Goal: Download file/media

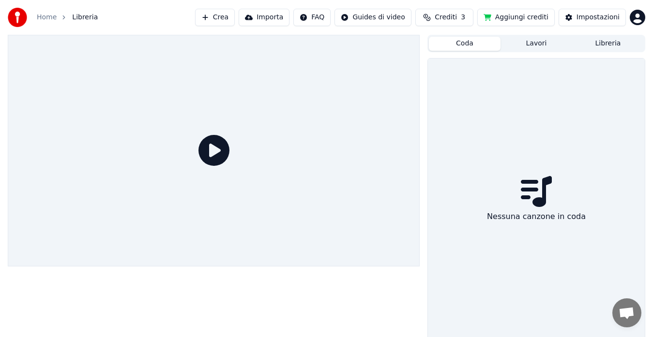
click at [536, 46] on button "Lavori" at bounding box center [536, 44] width 72 height 14
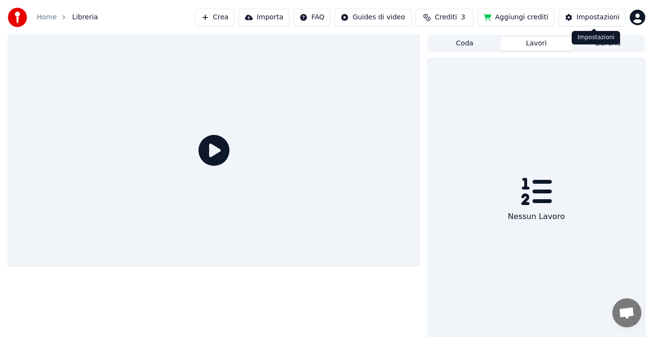
click at [583, 15] on div "Impostazioni" at bounding box center [597, 18] width 43 height 10
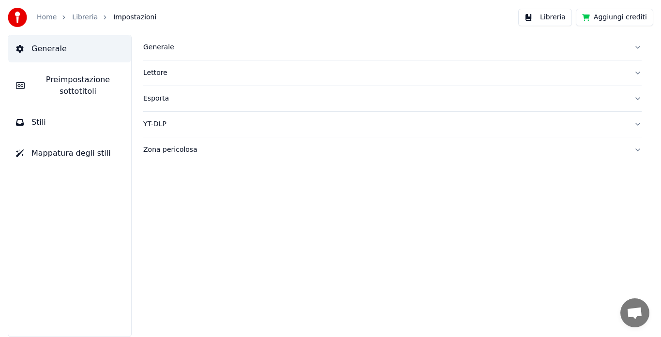
click at [551, 15] on button "Libreria" at bounding box center [545, 17] width 54 height 17
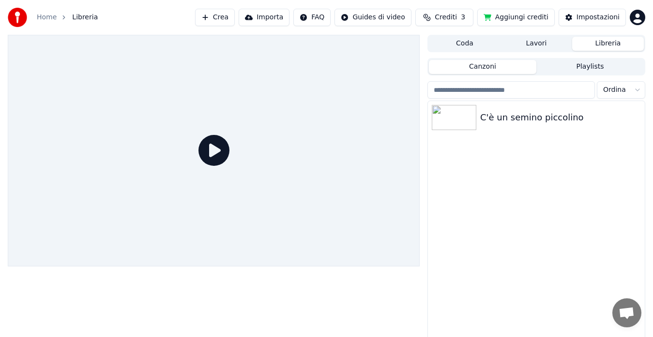
click at [523, 46] on button "Lavori" at bounding box center [536, 44] width 72 height 14
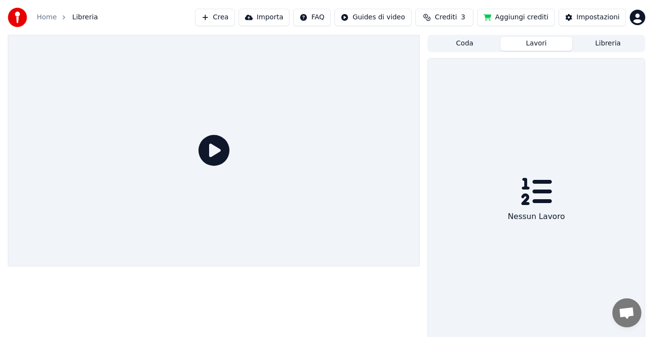
click at [457, 43] on button "Coda" at bounding box center [465, 44] width 72 height 14
click at [534, 50] on button "Lavori" at bounding box center [536, 44] width 72 height 14
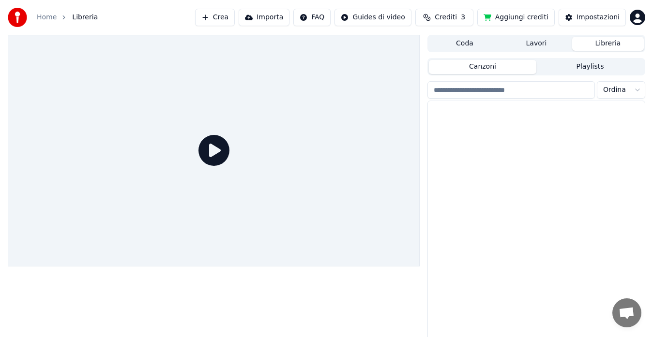
click at [594, 46] on button "Libreria" at bounding box center [608, 44] width 72 height 14
click at [493, 120] on div "C'è un semino piccolino" at bounding box center [555, 118] width 151 height 14
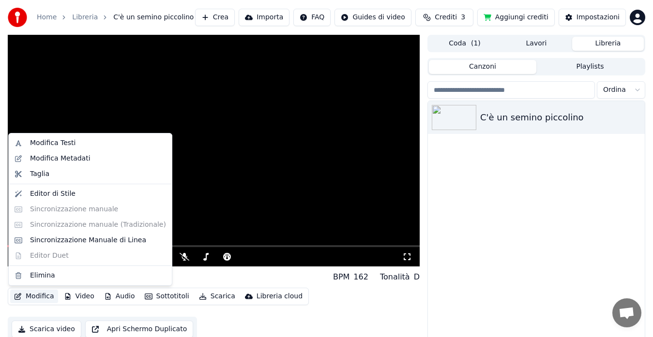
click at [31, 298] on button "Modifica" at bounding box center [34, 297] width 48 height 14
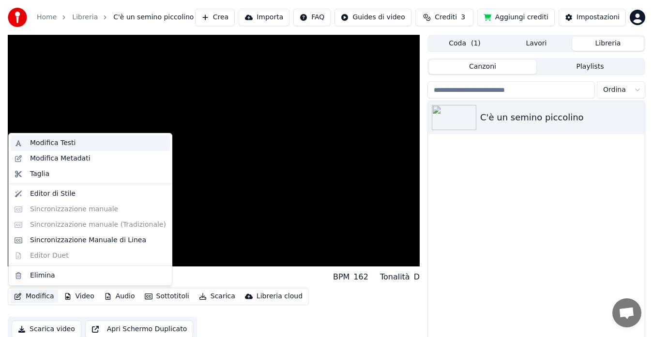
click at [59, 140] on div "Modifica Testi" at bounding box center [52, 143] width 45 height 10
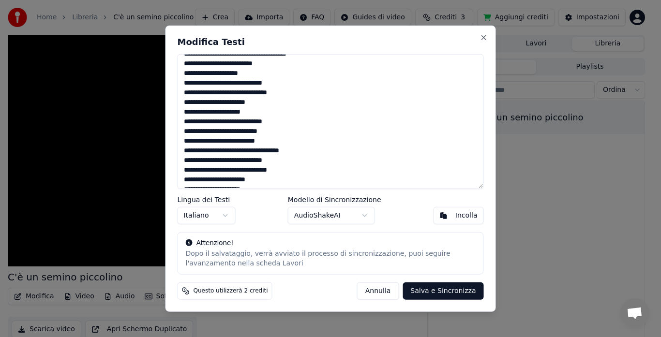
scroll to position [106, 0]
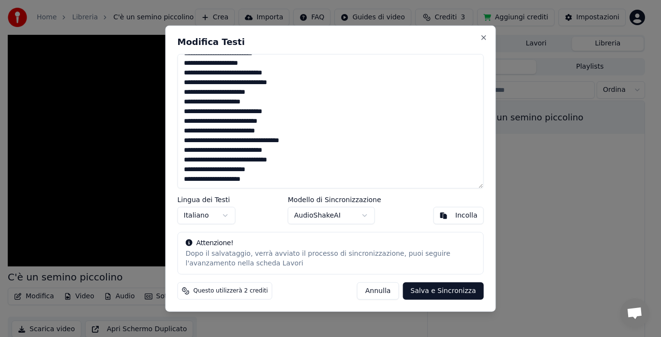
drag, startPoint x: 376, startPoint y: 45, endPoint x: 345, endPoint y: 44, distance: 31.0
click at [346, 42] on h2 "Modifica Testi" at bounding box center [331, 41] width 306 height 9
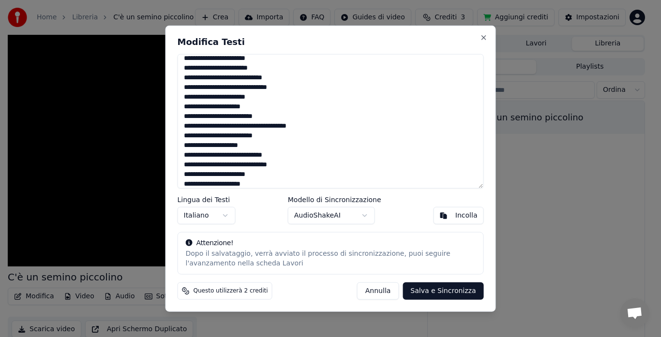
scroll to position [0, 0]
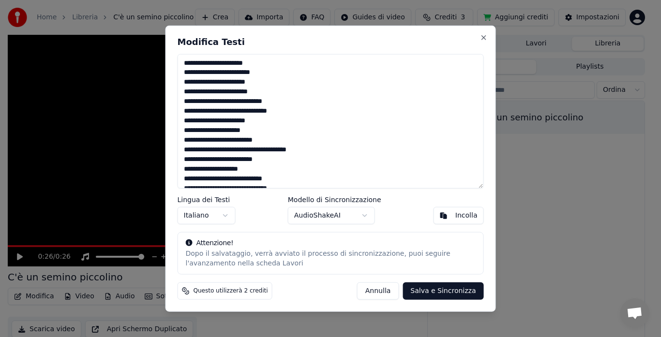
click at [330, 264] on div "Dopo il salvataggio, verrà avviato il processo di sincronizzazione, puoi seguir…" at bounding box center [331, 258] width 290 height 19
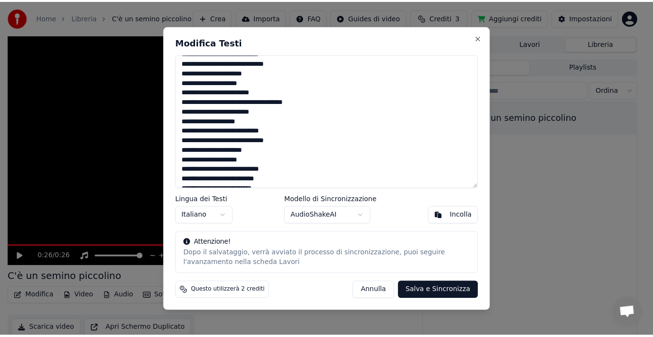
scroll to position [106, 0]
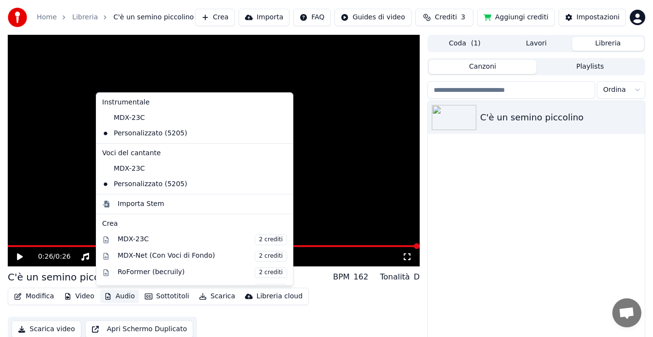
click at [122, 299] on button "Audio" at bounding box center [119, 297] width 39 height 14
click at [112, 116] on div "MDX-23C" at bounding box center [187, 117] width 178 height 15
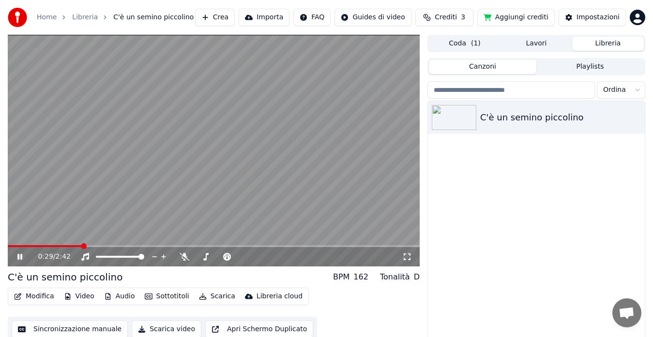
click at [12, 247] on div "0:29 / 2:42" at bounding box center [214, 256] width 412 height 19
click at [12, 244] on video at bounding box center [214, 151] width 412 height 232
click at [8, 244] on span at bounding box center [11, 246] width 6 height 6
click at [20, 254] on icon at bounding box center [26, 257] width 22 height 8
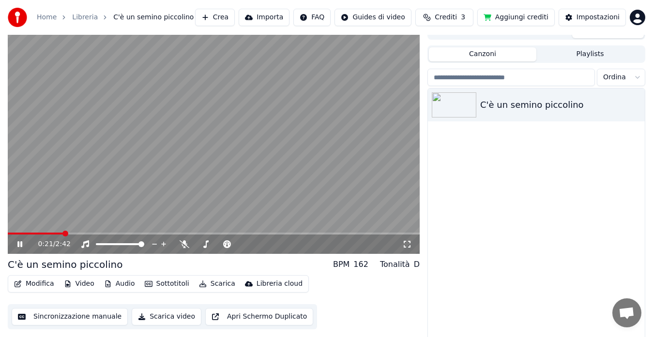
scroll to position [16, 0]
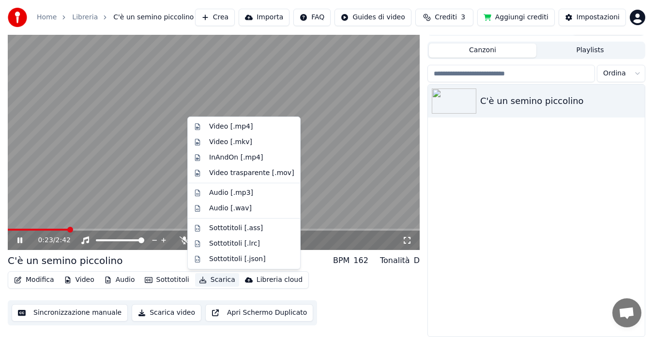
click at [213, 278] on button "Scarica" at bounding box center [217, 280] width 44 height 14
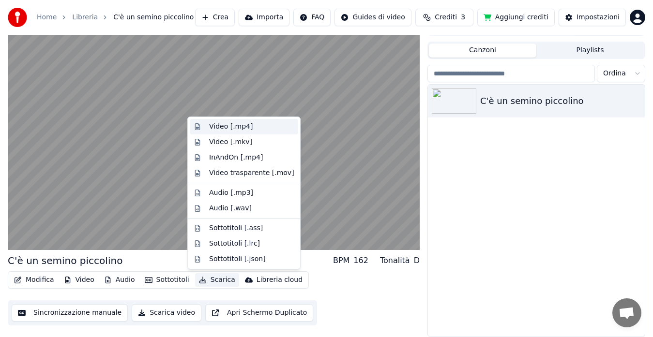
click at [216, 127] on div "Video [.mp4]" at bounding box center [231, 127] width 44 height 10
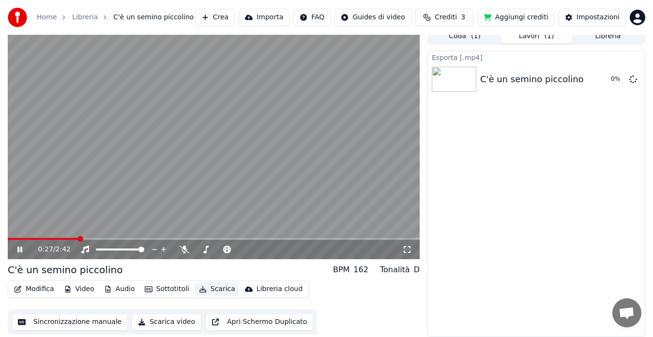
scroll to position [7, 0]
click at [152, 323] on button "Scarica video" at bounding box center [167, 322] width 70 height 17
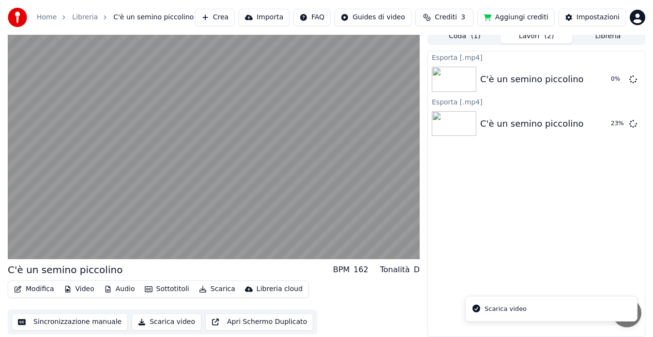
click at [525, 312] on li "Scarica video" at bounding box center [551, 309] width 172 height 26
click at [157, 319] on button "Scarica video" at bounding box center [167, 322] width 70 height 17
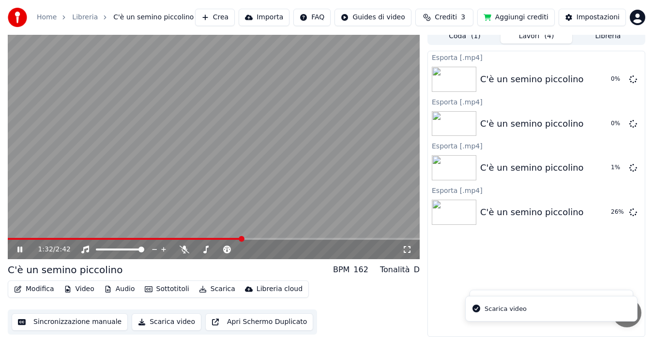
click at [447, 261] on div "Esporta [.mp4] C'è un semino piccolino 0 % Esporta [.mp4] C'è un semino piccoli…" at bounding box center [536, 194] width 218 height 286
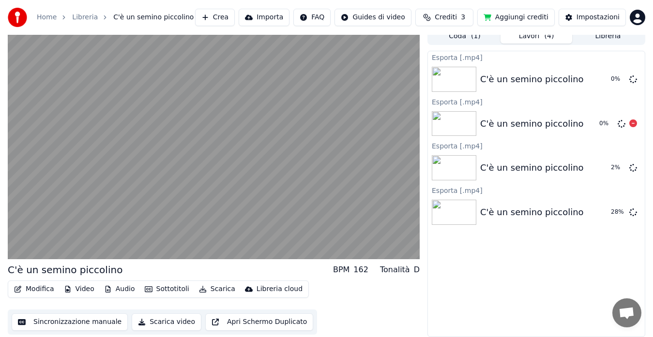
scroll to position [0, 0]
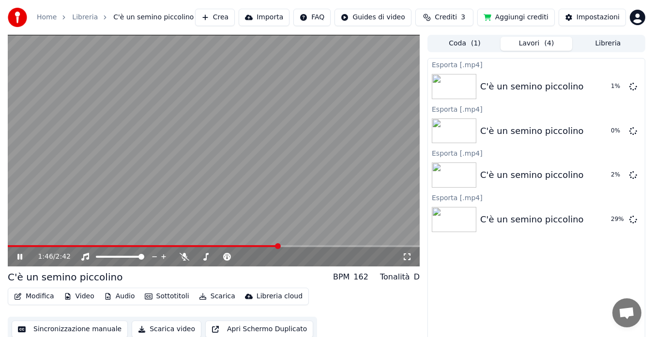
click at [204, 296] on button "Scarica" at bounding box center [217, 297] width 44 height 14
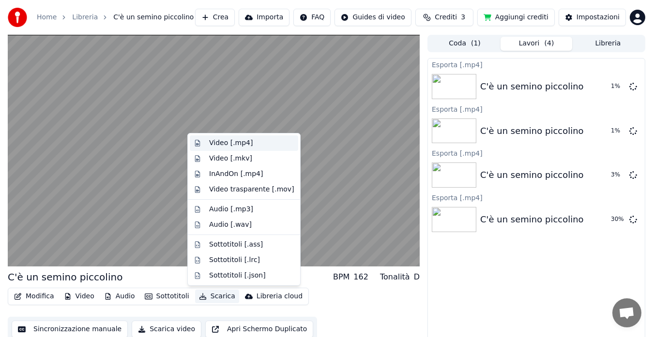
click at [215, 147] on div "Video [.mp4]" at bounding box center [231, 143] width 44 height 10
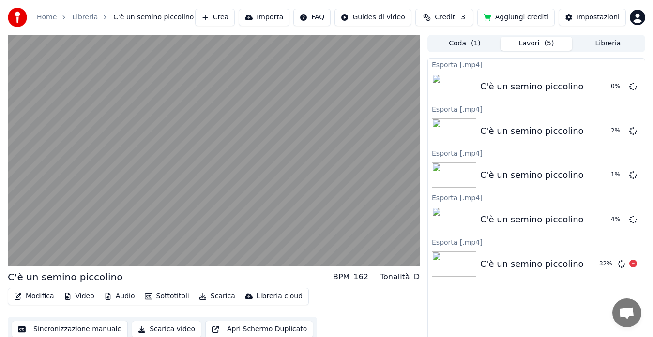
click at [511, 262] on div "C'è un semino piccolino" at bounding box center [532, 264] width 104 height 14
click at [511, 261] on div "C'è un semino piccolino" at bounding box center [532, 264] width 104 height 14
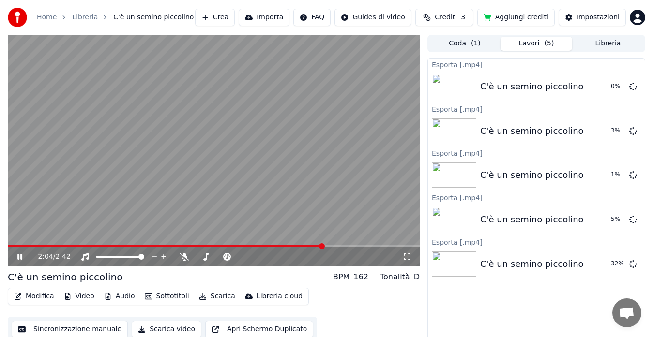
click at [446, 45] on button "Coda ( 1 )" at bounding box center [465, 44] width 72 height 14
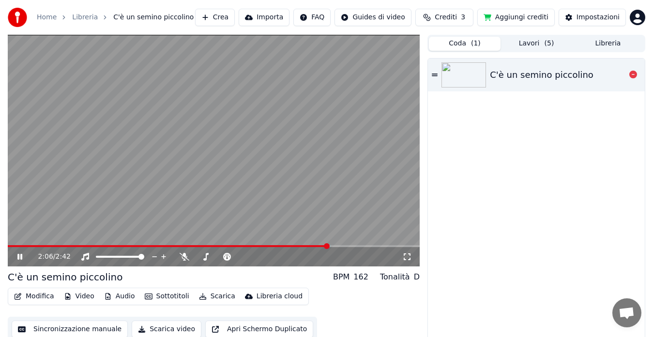
click at [509, 76] on div "C'è un semino piccolino" at bounding box center [542, 75] width 104 height 14
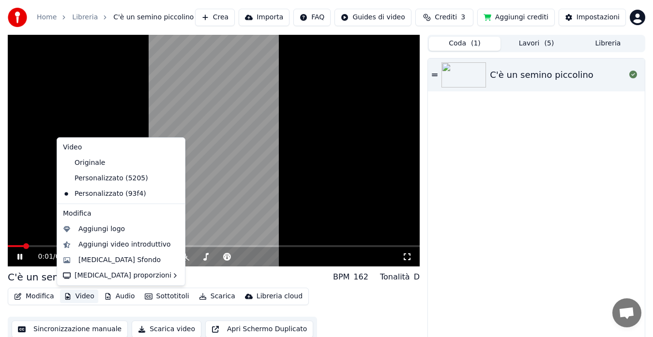
click at [79, 292] on button "Video" at bounding box center [79, 297] width 38 height 14
click at [81, 298] on button "Video" at bounding box center [79, 297] width 38 height 14
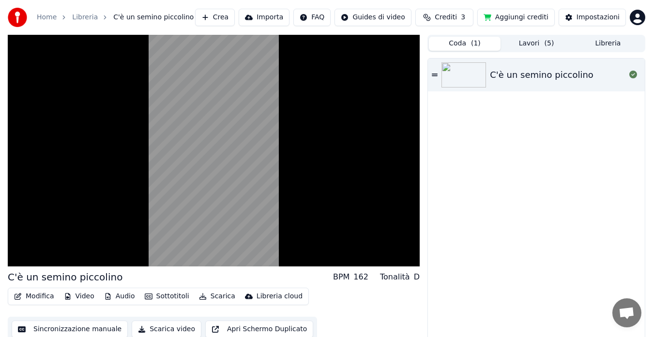
click at [117, 298] on button "Audio" at bounding box center [119, 297] width 39 height 14
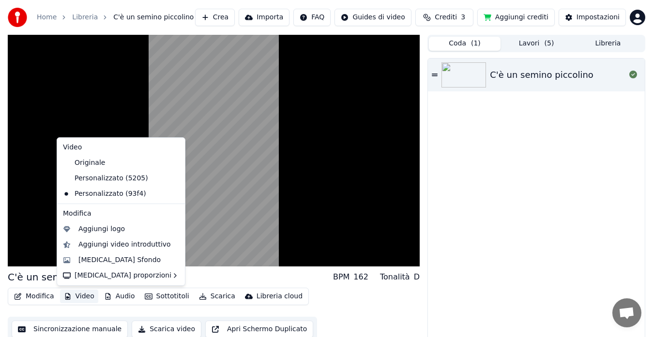
click at [83, 292] on button "Video" at bounding box center [79, 297] width 38 height 14
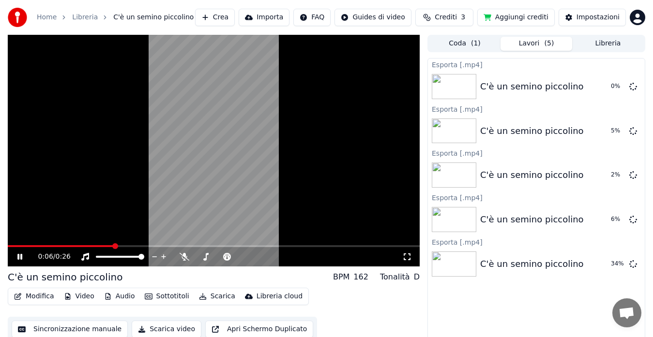
click at [545, 37] on button "Lavori ( 5 )" at bounding box center [536, 44] width 72 height 14
click at [507, 136] on div "C'è un semino piccolino" at bounding box center [532, 131] width 104 height 14
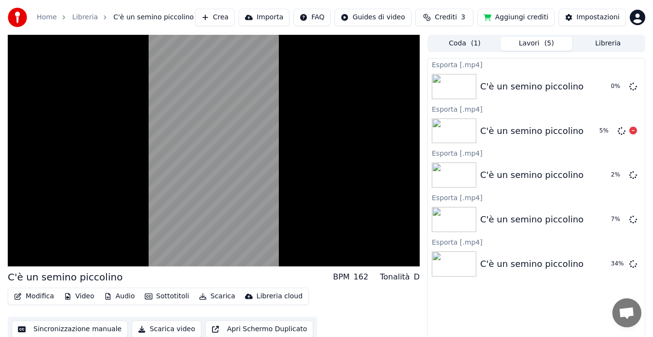
click at [507, 136] on div "C'è un semino piccolino" at bounding box center [532, 131] width 104 height 14
click at [506, 136] on div "C'è un semino piccolino" at bounding box center [532, 131] width 104 height 14
click at [459, 132] on img at bounding box center [454, 131] width 45 height 25
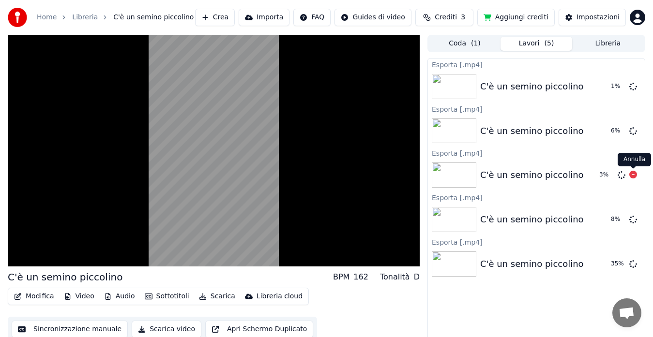
click at [633, 175] on icon at bounding box center [633, 175] width 8 height 8
click at [634, 128] on icon at bounding box center [633, 131] width 8 height 8
click at [633, 89] on icon at bounding box center [633, 86] width 8 height 8
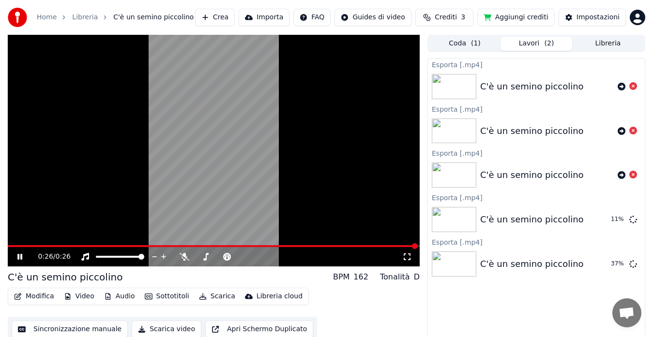
click at [77, 298] on button "Video" at bounding box center [79, 297] width 38 height 14
click at [77, 296] on button "Video" at bounding box center [79, 297] width 38 height 14
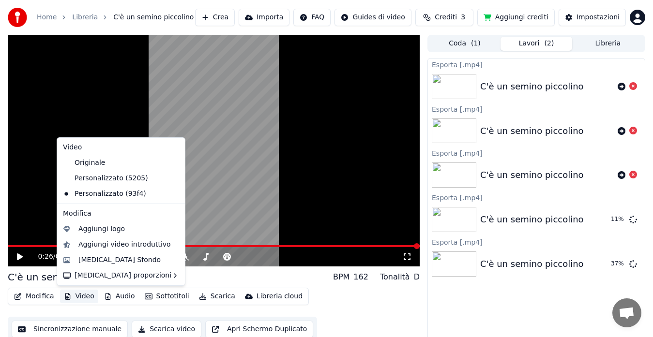
click at [77, 296] on button "Video" at bounding box center [79, 297] width 38 height 14
click at [96, 159] on div "Originale" at bounding box center [113, 162] width 109 height 15
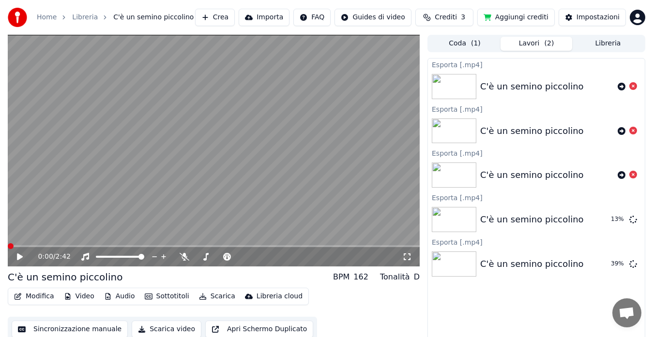
click at [17, 258] on icon at bounding box center [26, 257] width 22 height 8
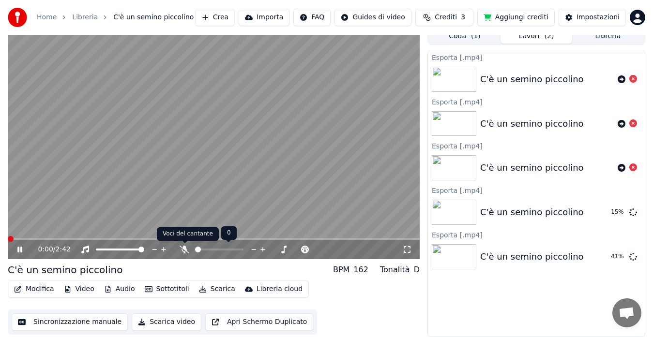
click at [185, 247] on icon at bounding box center [185, 250] width 10 height 8
click at [185, 247] on icon at bounding box center [184, 250] width 5 height 8
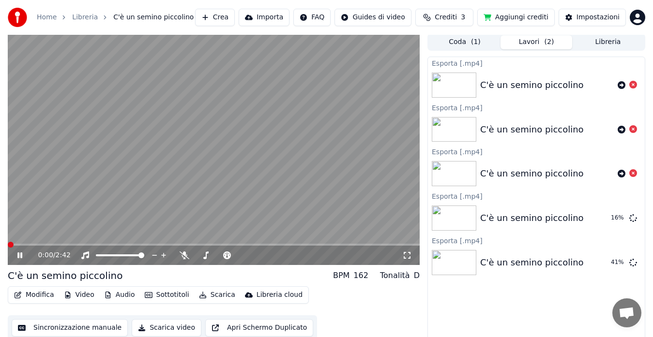
scroll to position [0, 0]
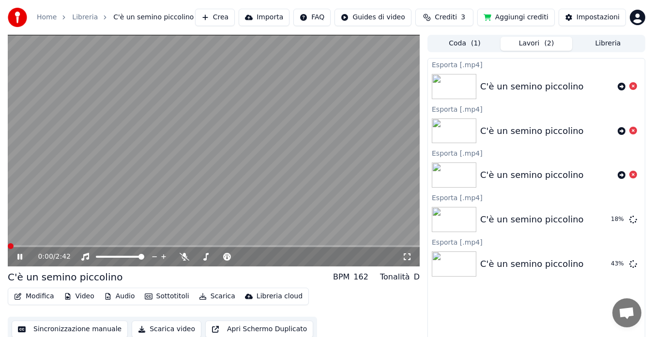
click at [520, 42] on button "Lavori ( 2 )" at bounding box center [536, 44] width 72 height 14
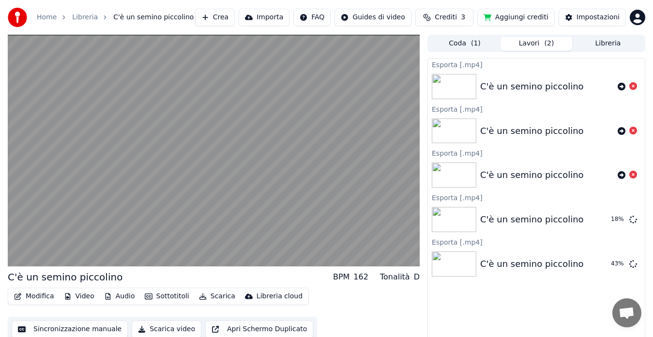
click at [455, 43] on button "Coda ( 1 )" at bounding box center [465, 44] width 72 height 14
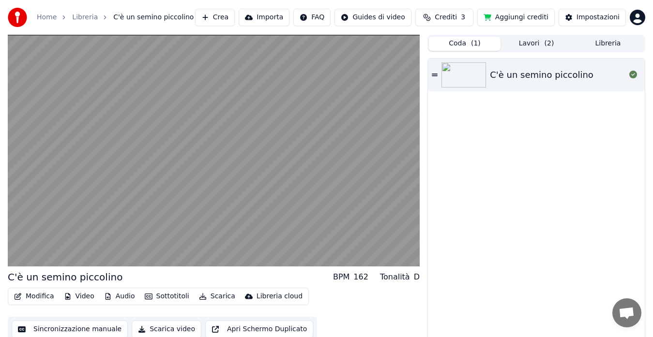
click at [585, 38] on button "Libreria" at bounding box center [608, 44] width 72 height 14
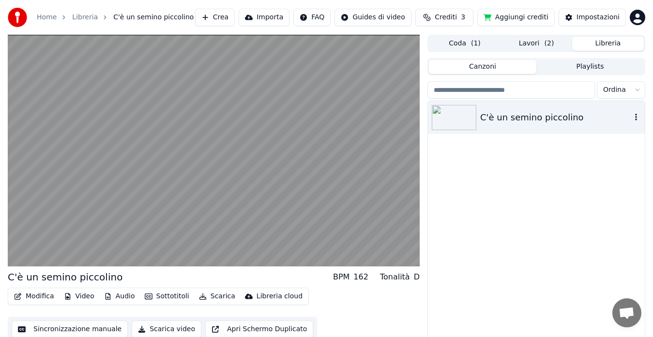
click at [513, 120] on div "C'è un semino piccolino" at bounding box center [555, 118] width 151 height 14
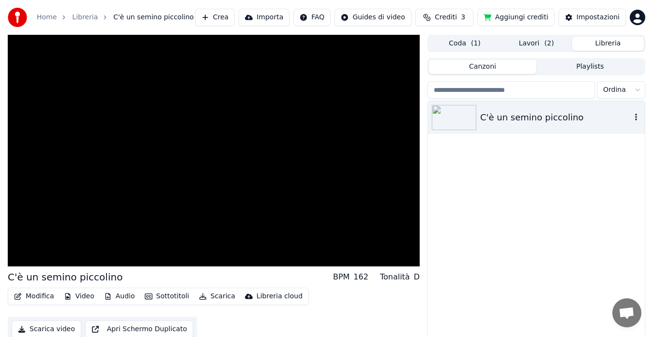
click at [513, 120] on div "C'è un semino piccolino" at bounding box center [555, 118] width 151 height 14
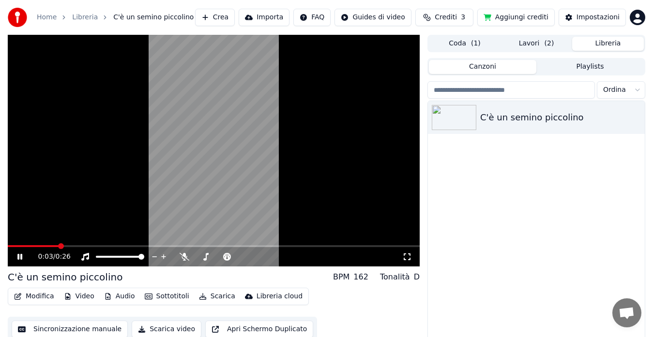
click at [81, 300] on button "Video" at bounding box center [79, 297] width 38 height 14
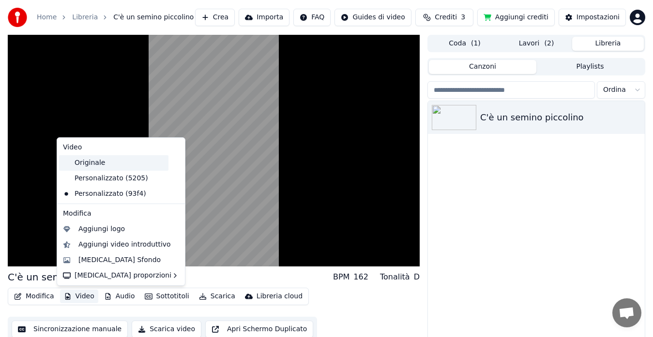
click at [82, 163] on div "Originale" at bounding box center [113, 162] width 109 height 15
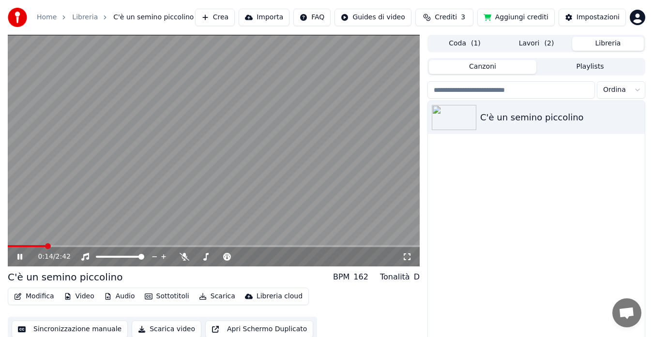
click at [80, 294] on button "Video" at bounding box center [79, 297] width 38 height 14
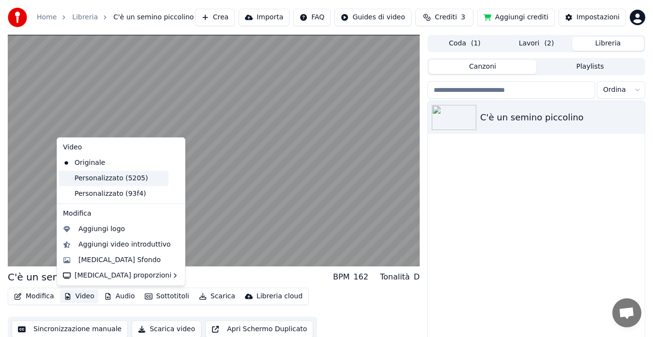
click at [90, 178] on div "Personalizzato (5205)" at bounding box center [113, 178] width 109 height 15
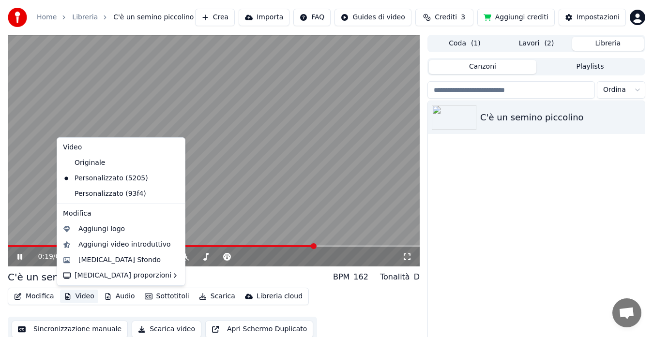
click at [78, 298] on button "Video" at bounding box center [79, 297] width 38 height 14
click at [88, 159] on div "Originale" at bounding box center [113, 162] width 109 height 15
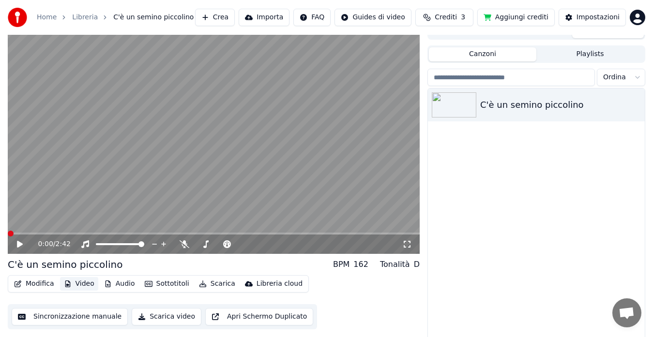
scroll to position [16, 0]
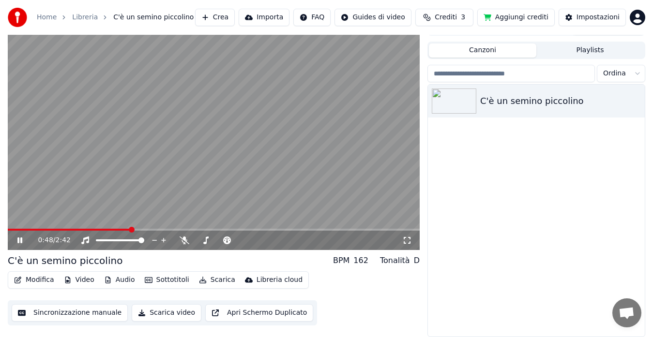
click at [588, 49] on button "Playlists" at bounding box center [589, 51] width 107 height 14
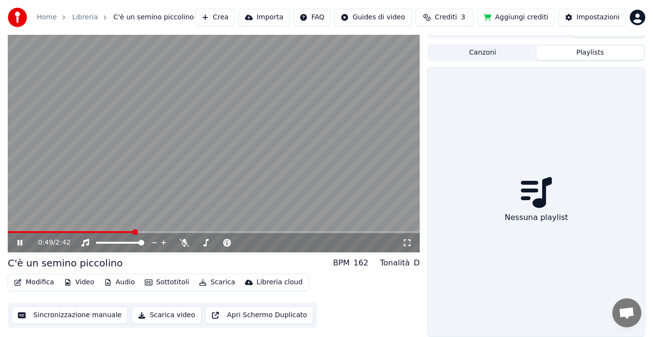
click at [495, 55] on button "Canzoni" at bounding box center [482, 53] width 107 height 14
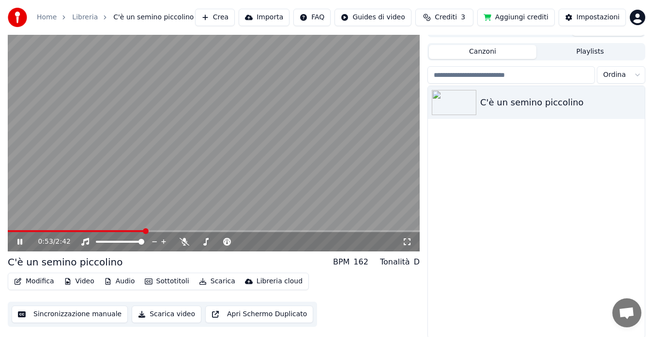
scroll to position [16, 0]
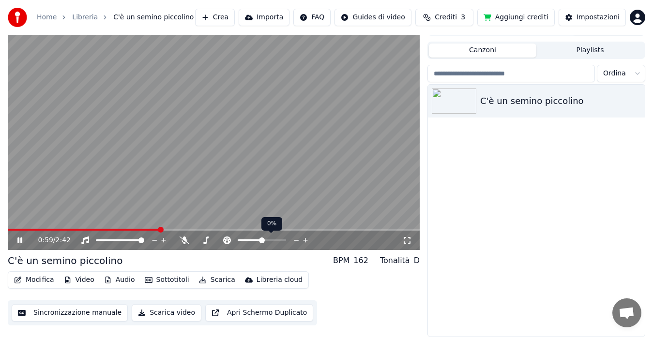
drag, startPoint x: 225, startPoint y: 240, endPoint x: 240, endPoint y: 239, distance: 15.0
click at [238, 240] on div at bounding box center [266, 241] width 88 height 10
click at [266, 238] on div at bounding box center [271, 241] width 78 height 10
click at [268, 240] on span at bounding box center [262, 241] width 48 height 2
click at [254, 240] on span at bounding box center [255, 241] width 6 height 6
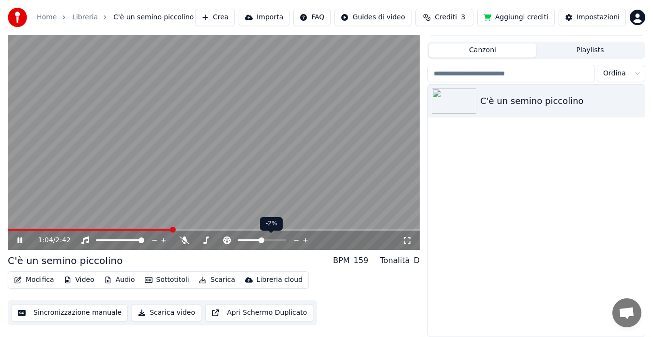
click at [261, 240] on span at bounding box center [261, 241] width 6 height 6
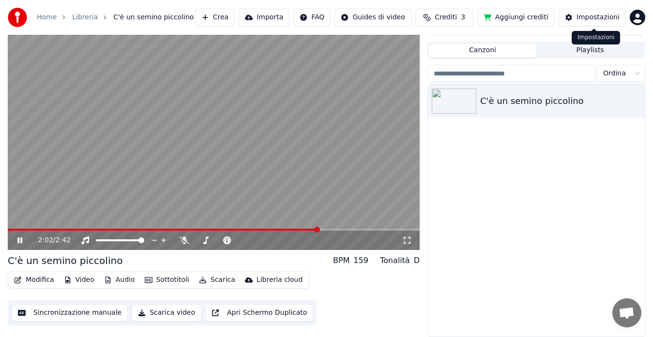
click at [598, 22] on button "Impostazioni" at bounding box center [591, 17] width 67 height 17
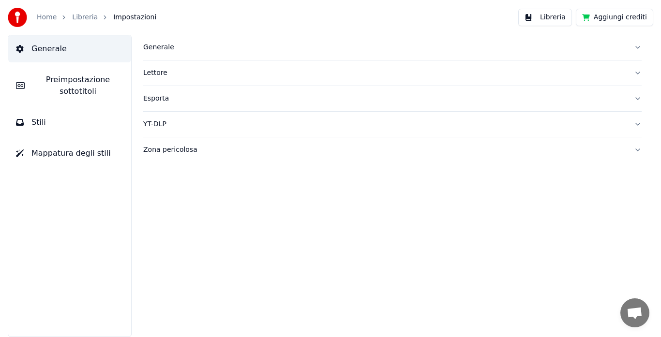
click at [165, 98] on div "Esporta" at bounding box center [384, 99] width 483 height 10
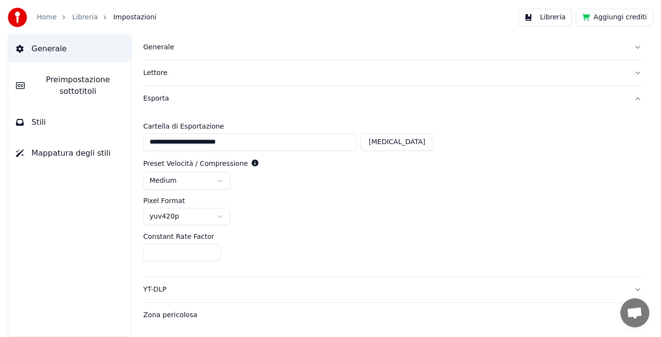
click at [44, 19] on link "Home" at bounding box center [47, 18] width 20 height 10
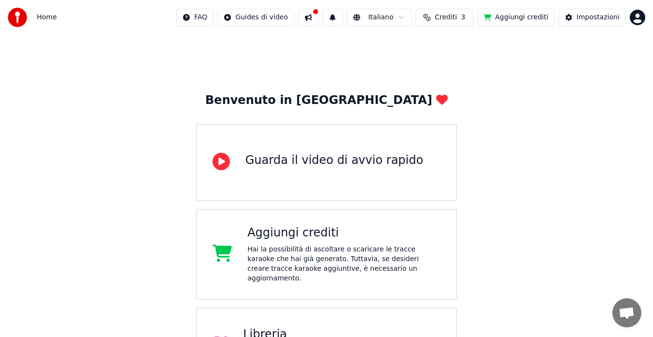
click at [318, 18] on button at bounding box center [308, 17] width 20 height 17
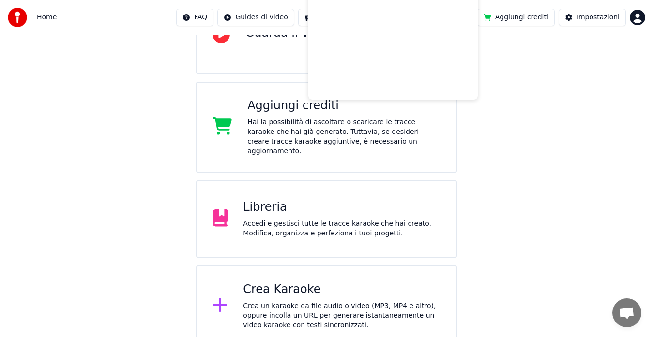
click at [263, 200] on div "Libreria" at bounding box center [341, 207] width 197 height 15
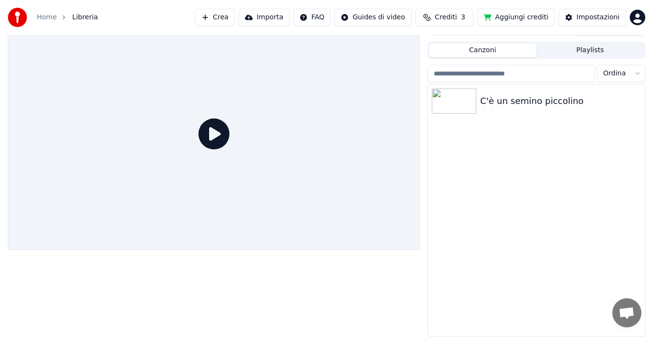
scroll to position [16, 0]
click at [494, 100] on div "C'è un semino piccolino" at bounding box center [555, 101] width 151 height 14
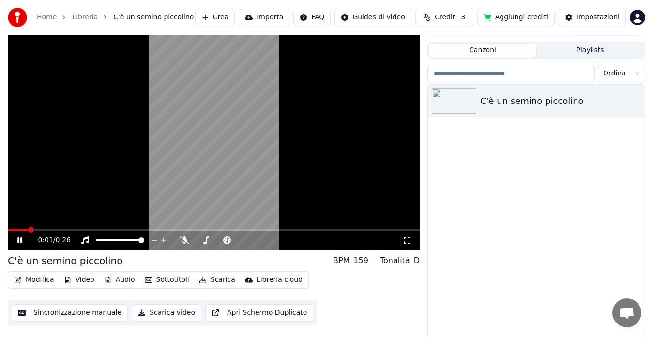
click at [77, 281] on button "Video" at bounding box center [79, 280] width 38 height 14
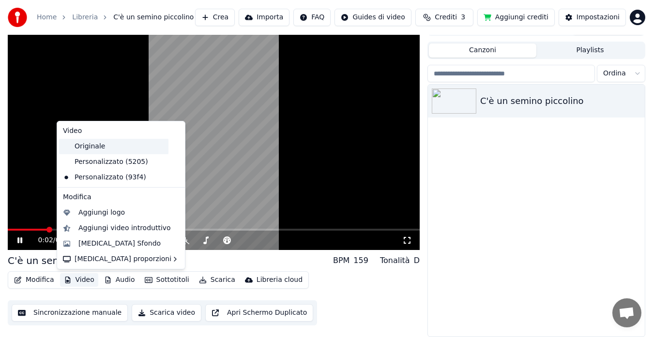
click at [95, 149] on div "Originale" at bounding box center [113, 146] width 109 height 15
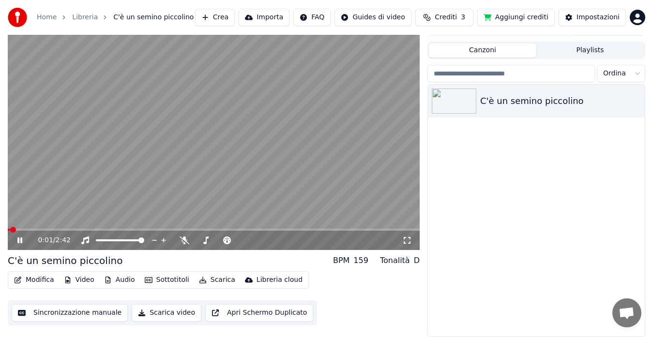
click at [10, 230] on span at bounding box center [9, 230] width 2 height 2
